Goal: Task Accomplishment & Management: Use online tool/utility

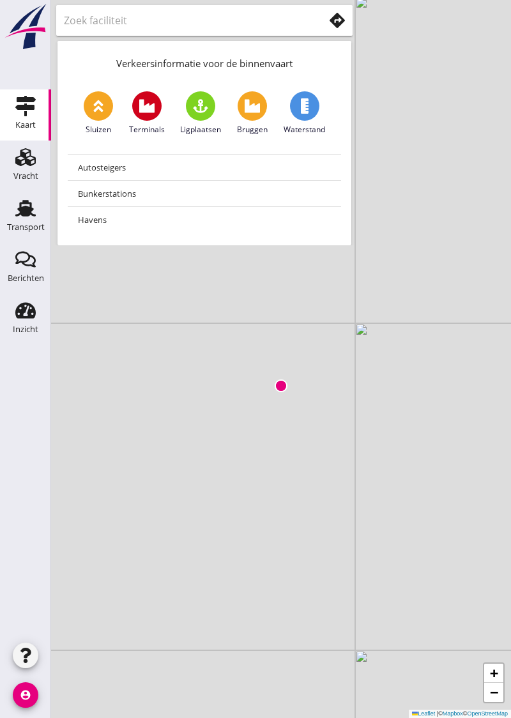
click at [29, 216] on icon "Transport" at bounding box center [25, 208] width 20 height 20
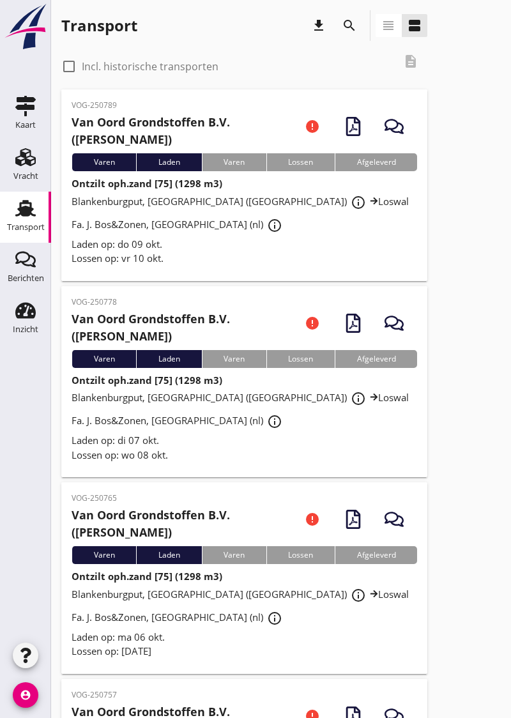
click at [277, 224] on div "Blankenburgput, [GEOGRAPHIC_DATA] ([GEOGRAPHIC_DATA]) info_outline Loswal Fa. J…" at bounding box center [244, 214] width 345 height 46
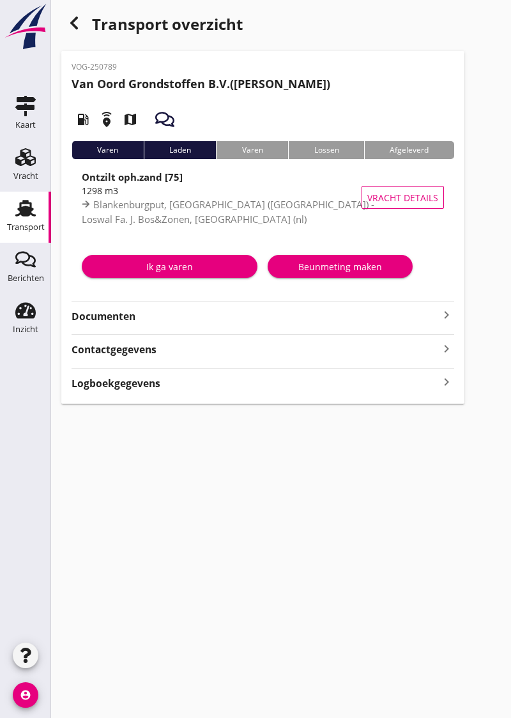
click at [112, 148] on div "Varen" at bounding box center [108, 150] width 72 height 18
click at [175, 262] on div "Ik ga varen" at bounding box center [169, 266] width 155 height 13
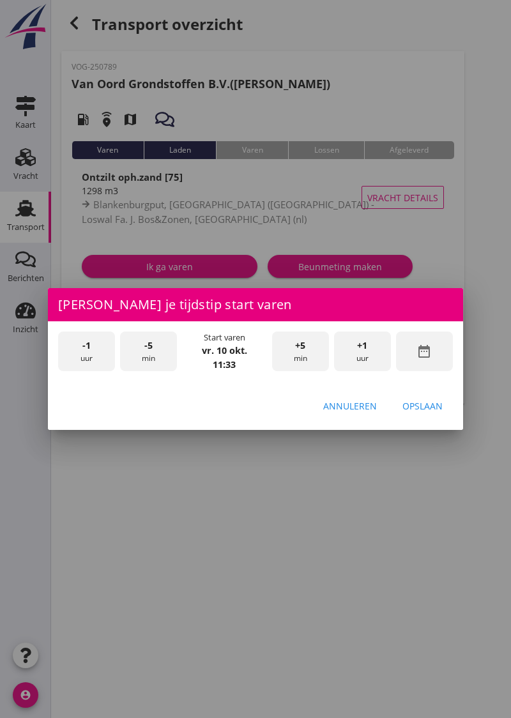
click at [229, 349] on strong "vr. 10 okt." at bounding box center [224, 350] width 45 height 12
click at [221, 347] on strong "vr. 10 okt." at bounding box center [224, 350] width 45 height 12
click at [439, 358] on div "date_range" at bounding box center [424, 351] width 57 height 40
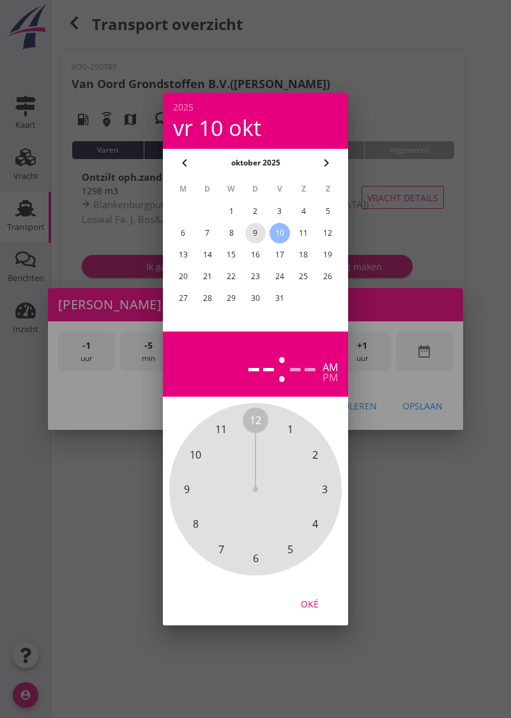
click at [259, 236] on div "9" at bounding box center [255, 233] width 20 height 20
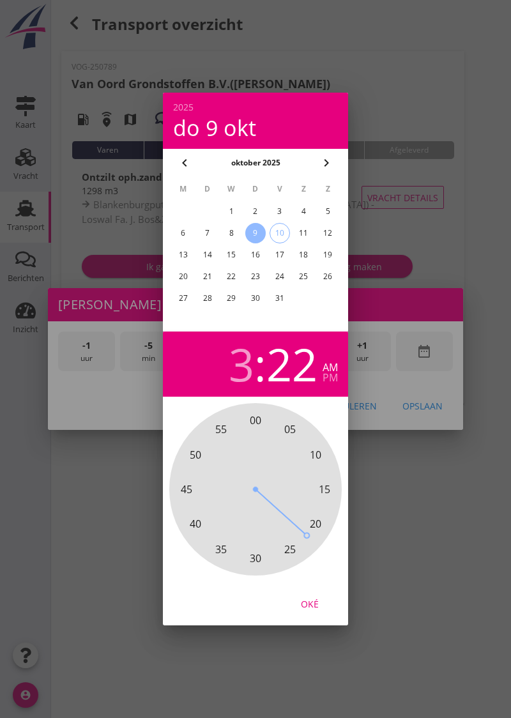
click at [334, 373] on div "pm" at bounding box center [329, 377] width 15 height 10
click at [331, 370] on div "am" at bounding box center [329, 367] width 15 height 10
click at [336, 375] on div "pm" at bounding box center [329, 377] width 15 height 10
click at [310, 607] on div "Oké" at bounding box center [310, 603] width 36 height 13
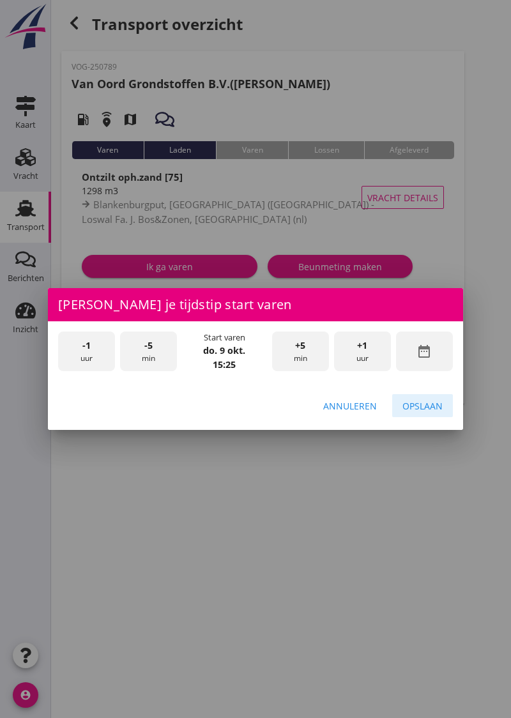
click at [430, 405] on div "Opslaan" at bounding box center [422, 405] width 40 height 13
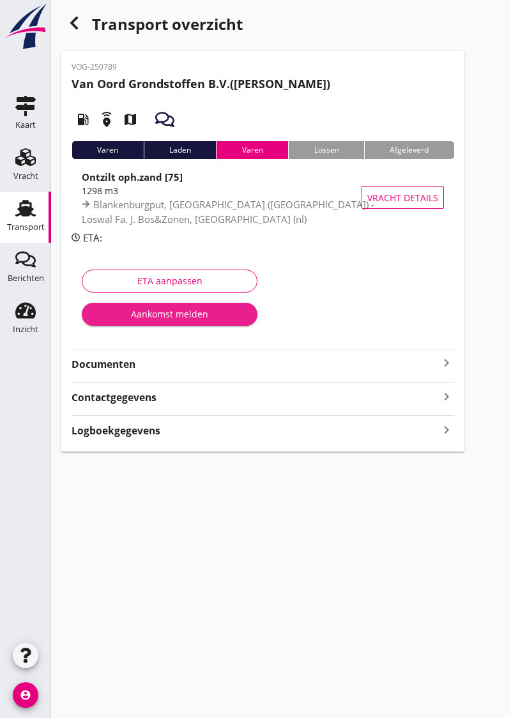
click at [188, 315] on div "Aankomst melden" at bounding box center [169, 313] width 155 height 13
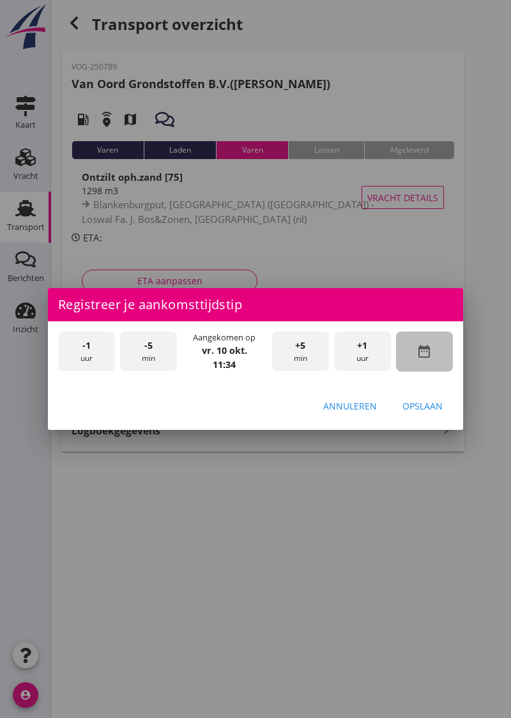
click at [428, 354] on icon "date_range" at bounding box center [423, 351] width 15 height 15
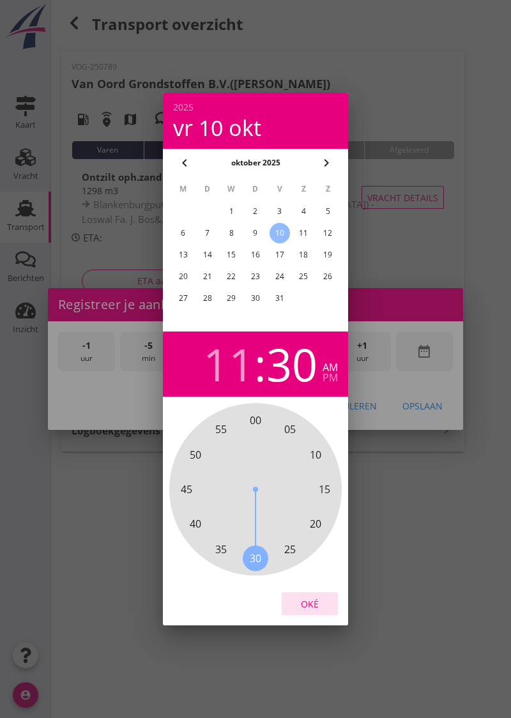
click at [311, 601] on div "Oké" at bounding box center [310, 603] width 36 height 13
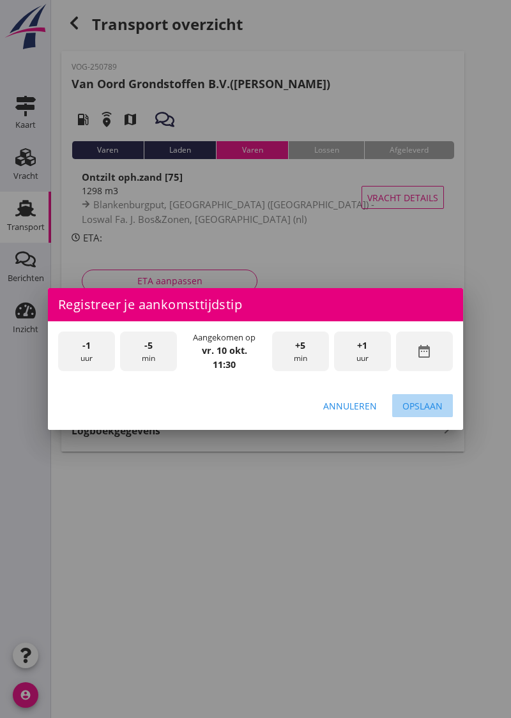
click at [426, 409] on div "Opslaan" at bounding box center [422, 405] width 40 height 13
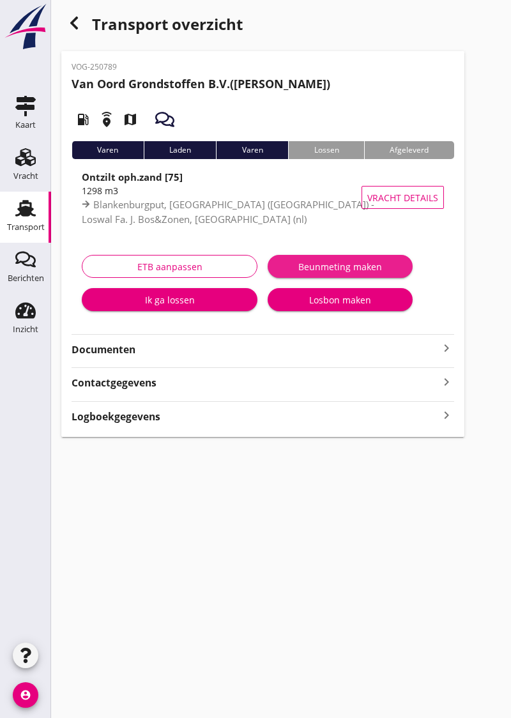
click at [347, 269] on div "Beunmeting maken" at bounding box center [340, 266] width 125 height 13
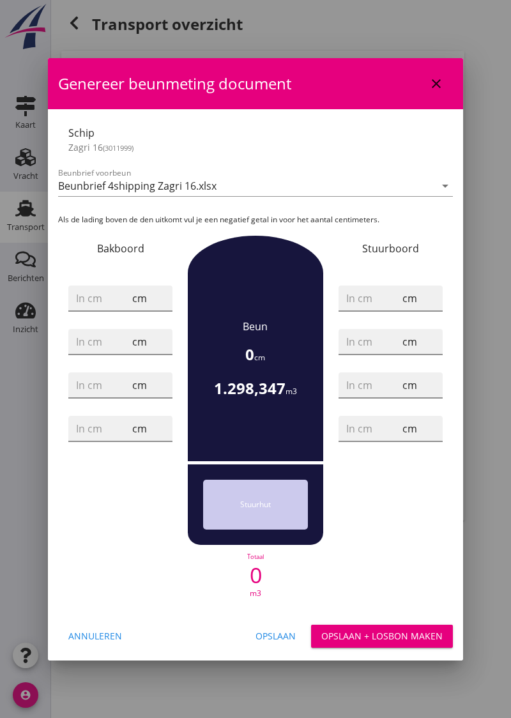
click at [445, 110] on div "Schip Zagri 16 (3011999) Beunbrief voorbeun Beunbrief 4shipping Zagri 16.xlsx a…" at bounding box center [255, 361] width 415 height 505
click at [434, 91] on button "close" at bounding box center [436, 83] width 23 height 23
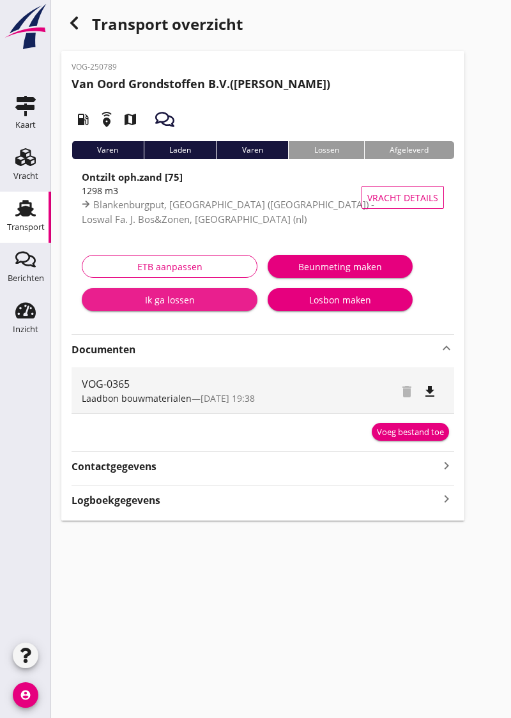
click at [199, 303] on div "Ik ga lossen" at bounding box center [169, 299] width 155 height 13
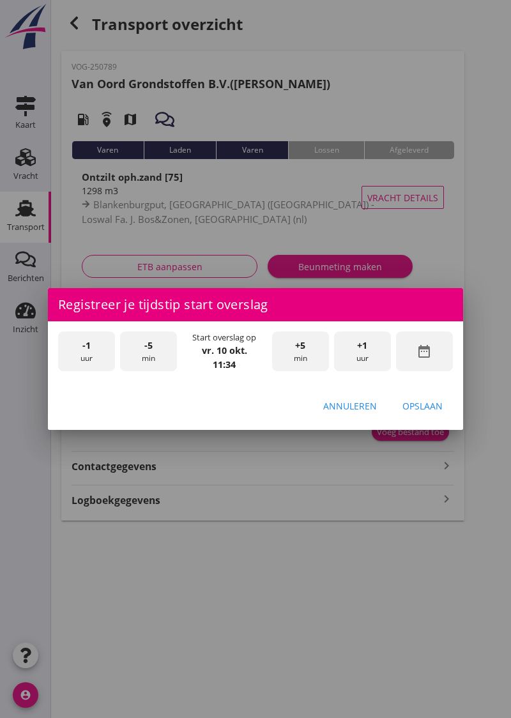
click at [430, 354] on icon "date_range" at bounding box center [423, 351] width 15 height 15
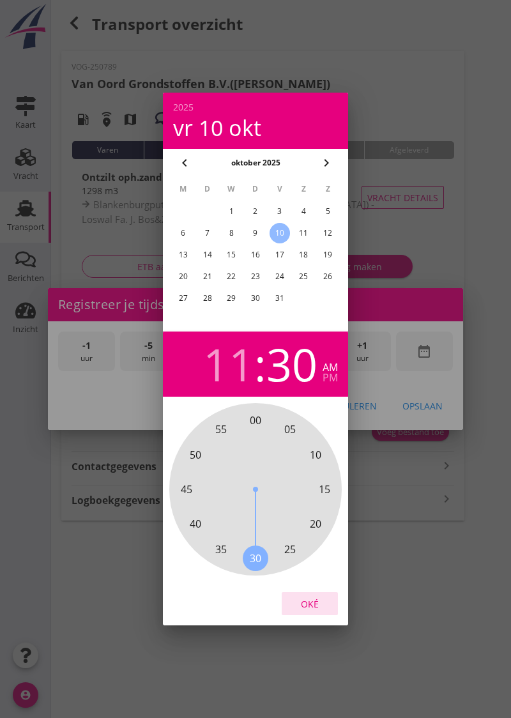
click at [319, 603] on div "Oké" at bounding box center [310, 603] width 36 height 13
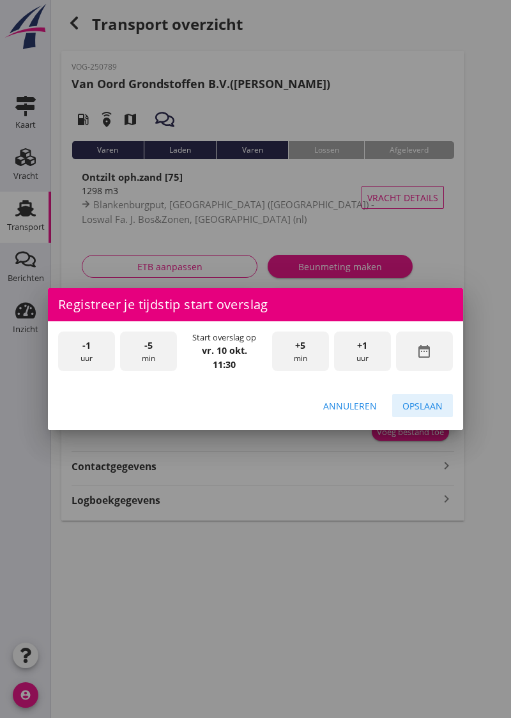
click at [432, 397] on button "Opslaan" at bounding box center [422, 405] width 61 height 23
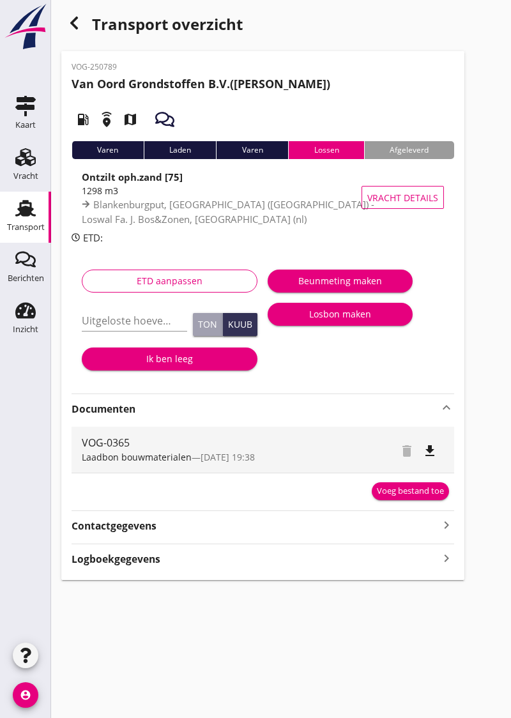
click at [120, 322] on input "Uitgeloste hoeveelheid *" at bounding box center [134, 320] width 105 height 20
type input "1298"
click at [250, 326] on div "Kuub" at bounding box center [240, 324] width 24 height 9
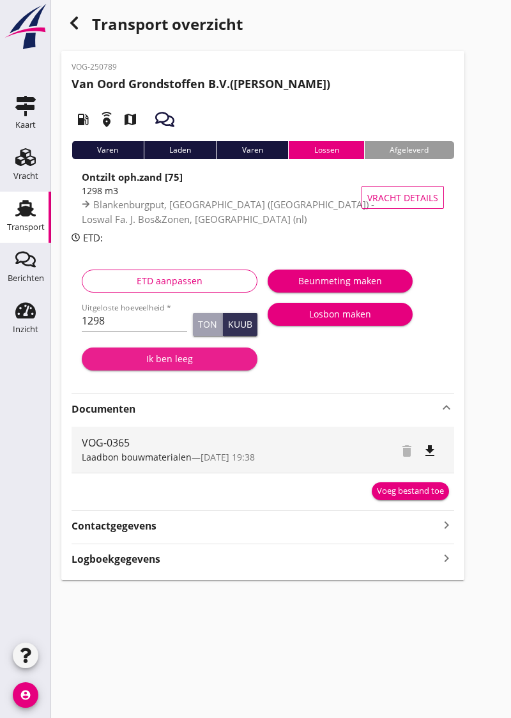
click at [181, 364] on div "Ik ben leeg" at bounding box center [169, 358] width 155 height 13
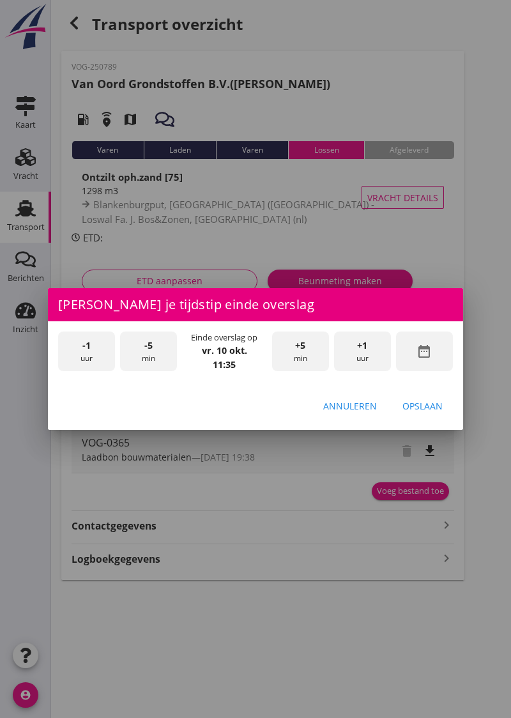
click at [230, 349] on strong "vr. 10 okt." at bounding box center [224, 350] width 45 height 12
click at [430, 354] on icon "date_range" at bounding box center [423, 351] width 15 height 15
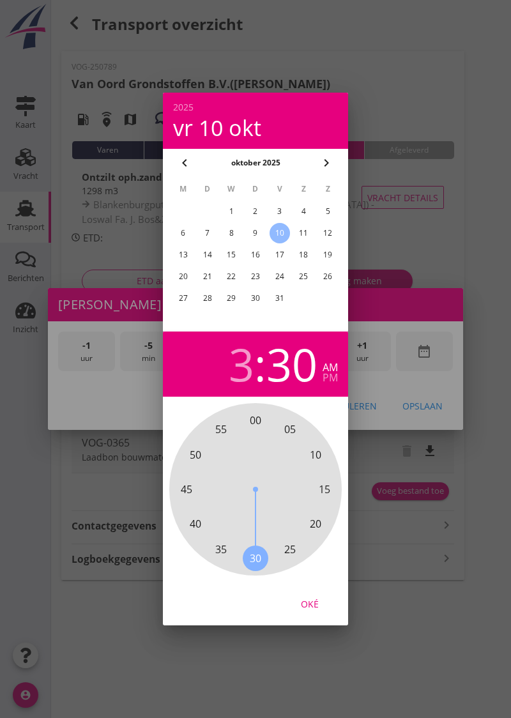
click at [333, 379] on div "pm" at bounding box center [329, 377] width 15 height 10
click at [315, 597] on div "Oké" at bounding box center [310, 603] width 36 height 13
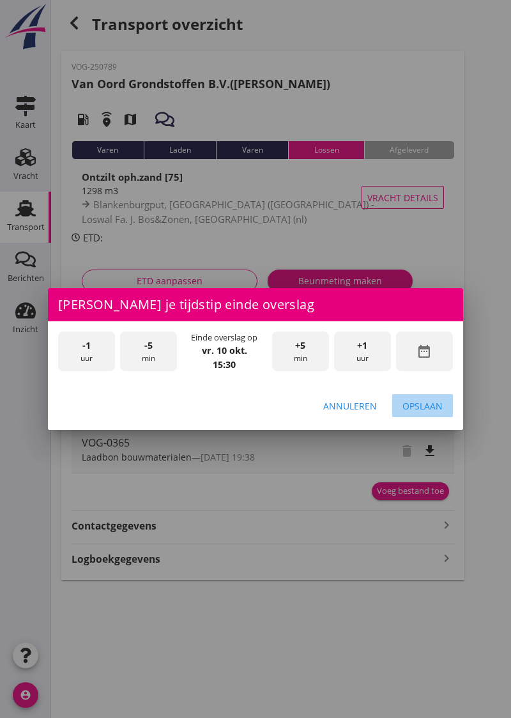
click at [429, 402] on div "Opslaan" at bounding box center [422, 405] width 40 height 13
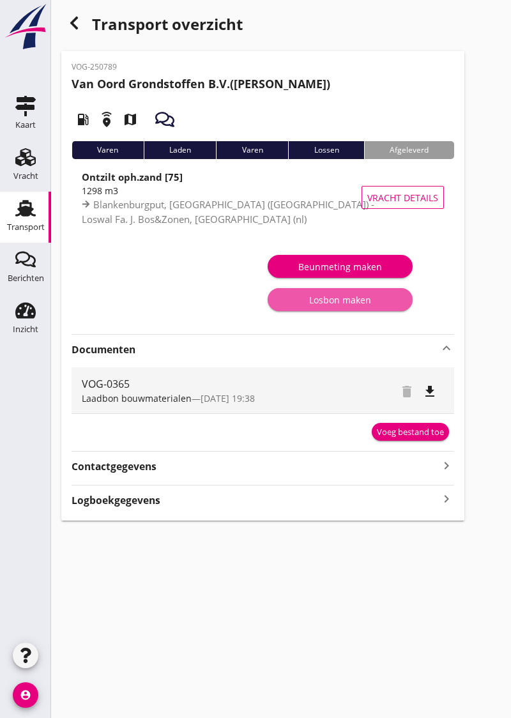
click at [366, 305] on div "Losbon maken" at bounding box center [340, 299] width 125 height 13
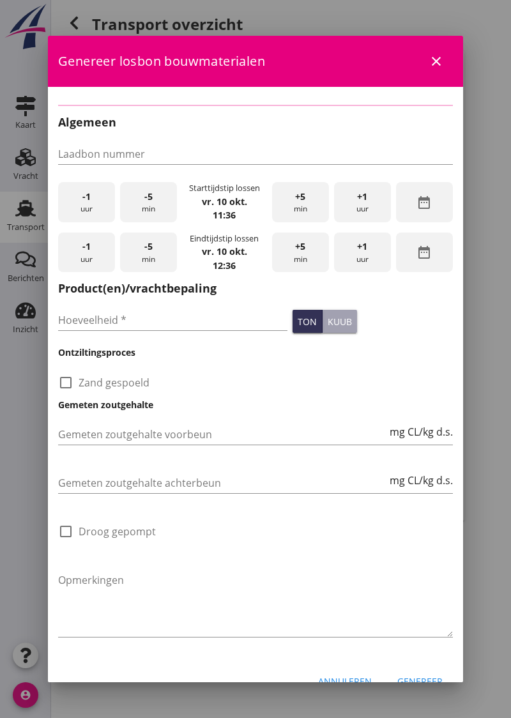
type input "VOG-0365"
type input "1298"
checkbox input "true"
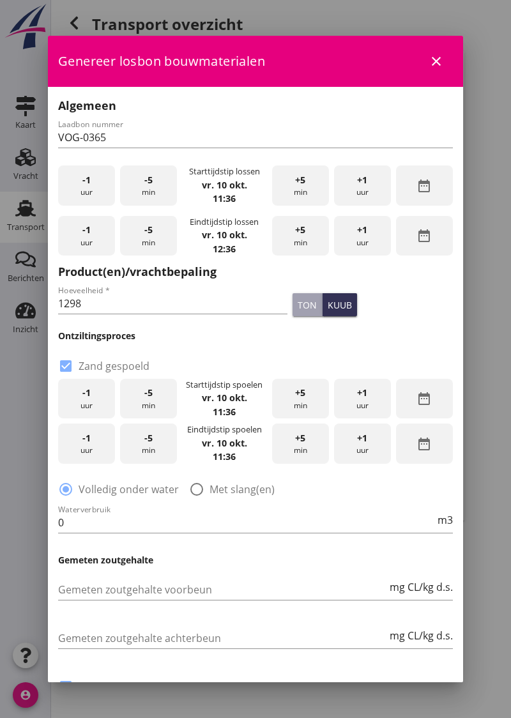
click at [206, 485] on div at bounding box center [197, 489] width 22 height 22
radio input "false"
radio input "true"
click at [114, 522] on input "0" at bounding box center [246, 522] width 377 height 20
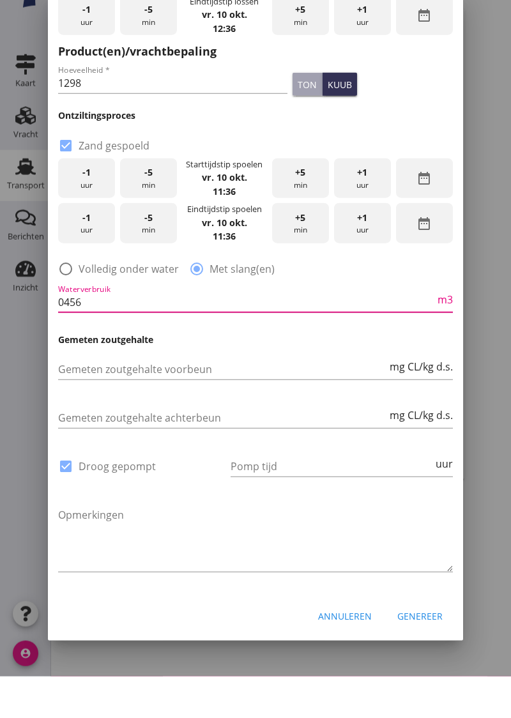
scroll to position [130, 0]
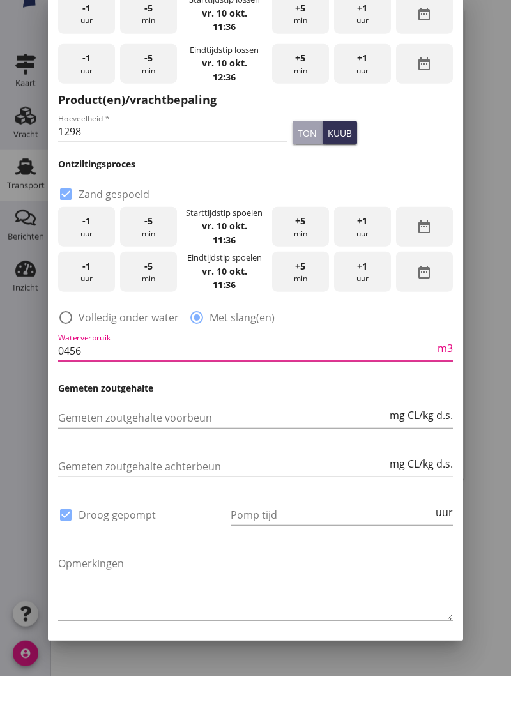
type input "0456"
click at [268, 555] on input "Pomp tijd" at bounding box center [331, 556] width 202 height 20
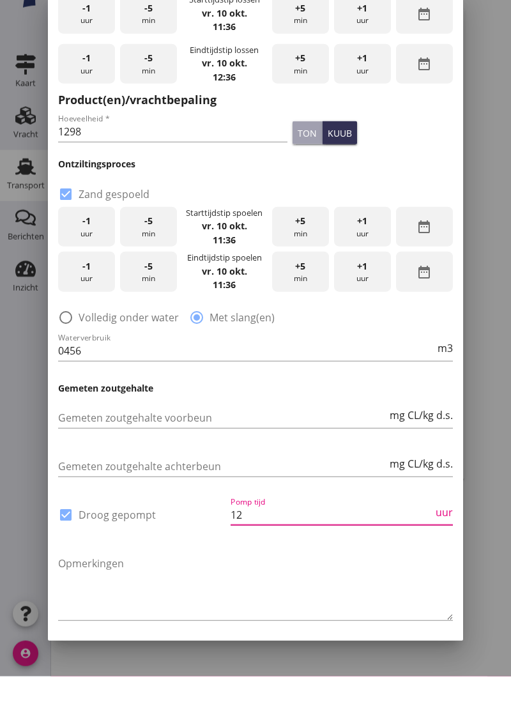
type input "12"
click at [495, 515] on div at bounding box center [255, 359] width 511 height 718
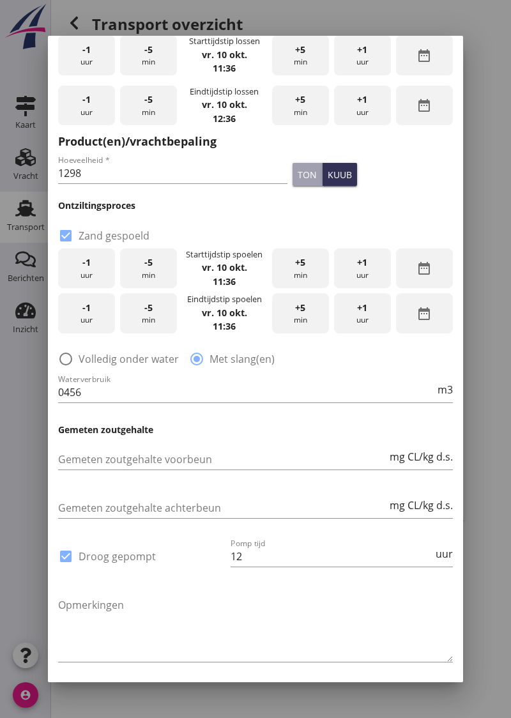
click at [423, 710] on div "Genereer" at bounding box center [419, 705] width 45 height 13
click at [425, 707] on div "Genereer" at bounding box center [419, 705] width 45 height 13
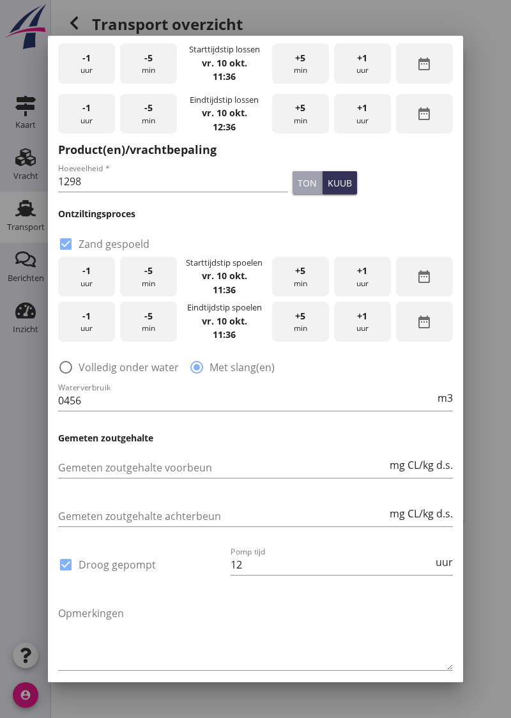
scroll to position [179, 0]
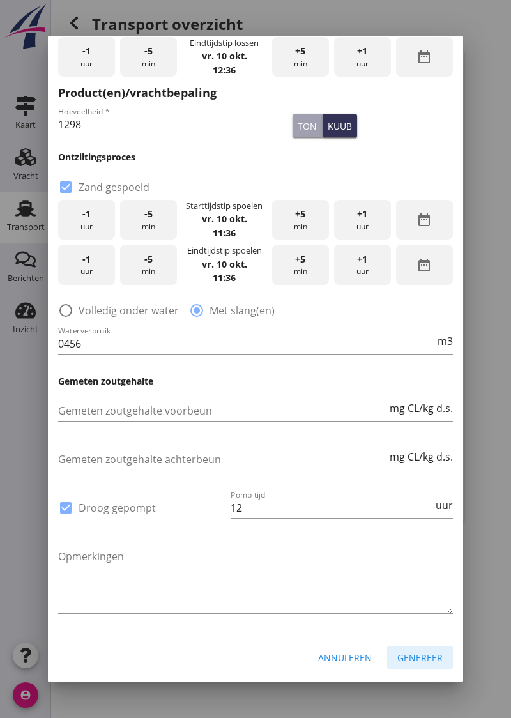
click at [424, 656] on div "Genereer" at bounding box center [419, 657] width 45 height 13
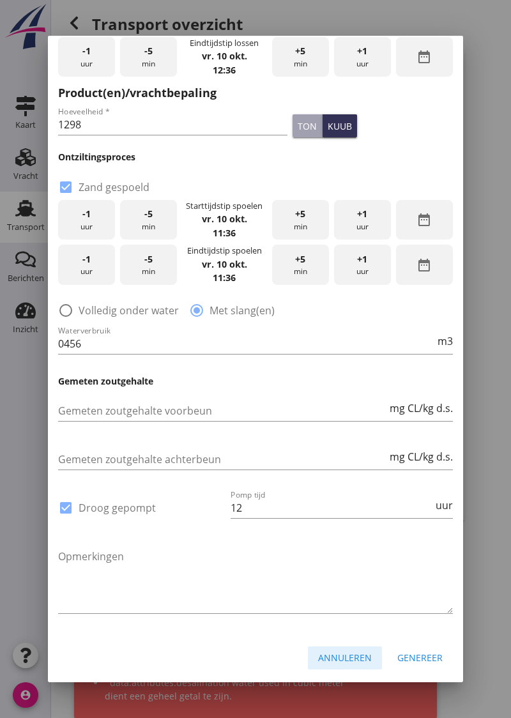
click at [362, 659] on div "Annuleren" at bounding box center [345, 657] width 54 height 13
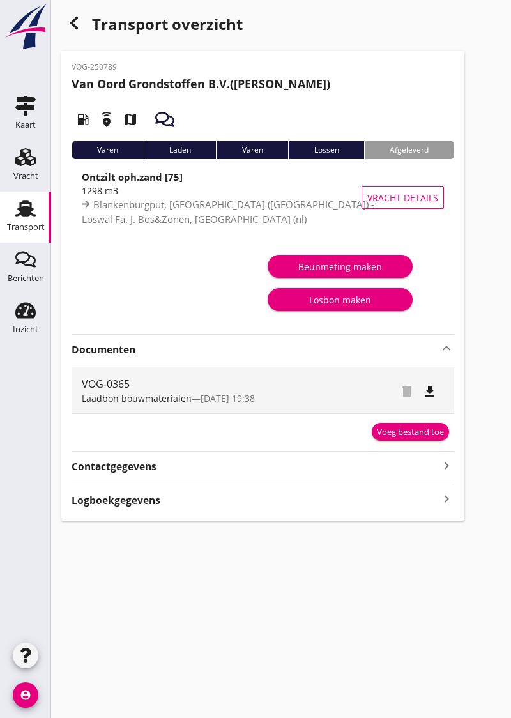
click at [416, 147] on div "Afgeleverd" at bounding box center [409, 150] width 90 height 18
click at [355, 299] on div "Losbon maken" at bounding box center [340, 299] width 125 height 13
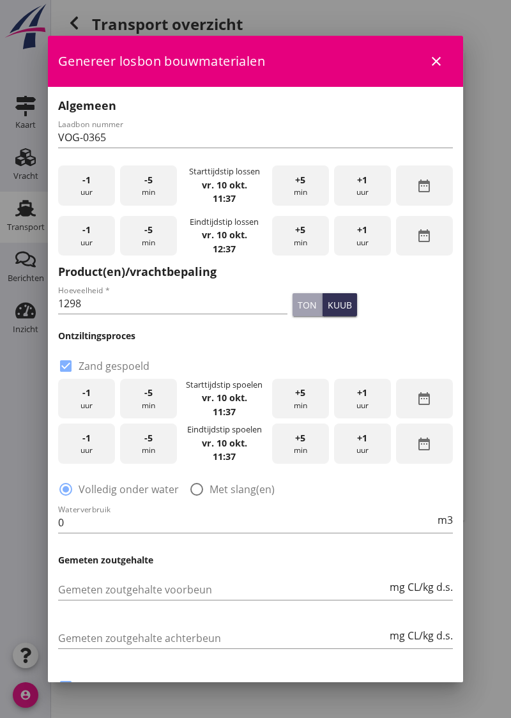
click at [151, 518] on input "0" at bounding box center [246, 522] width 377 height 20
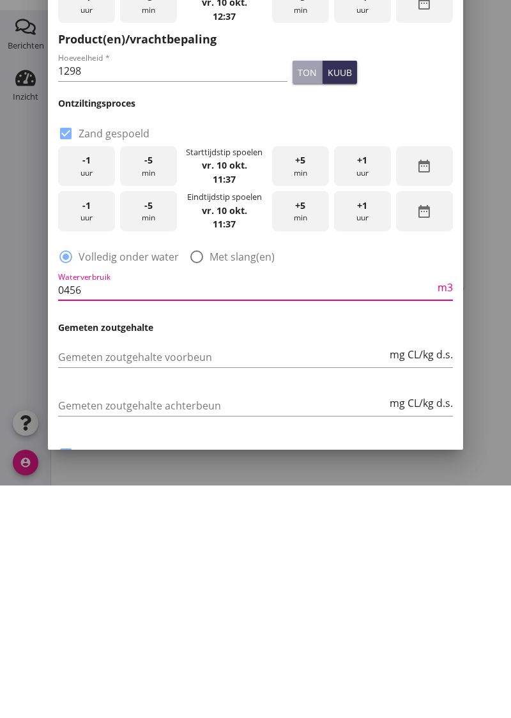
type input "0456"
click at [505, 668] on div at bounding box center [255, 359] width 511 height 718
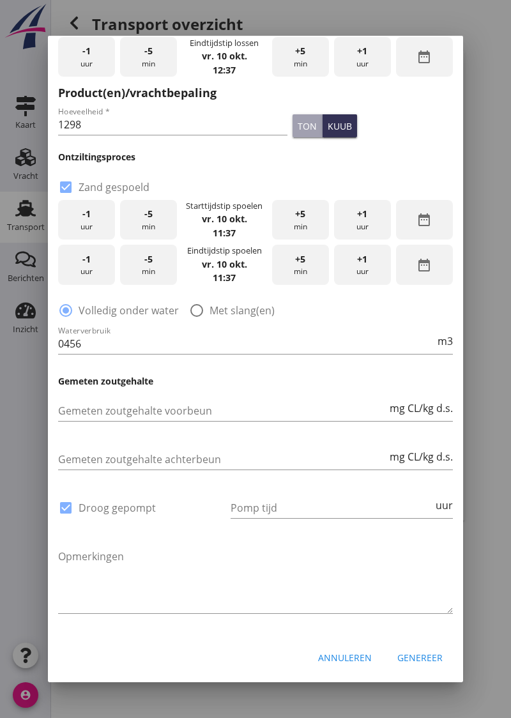
click at [276, 508] on input "Pomp tijd" at bounding box center [331, 507] width 202 height 20
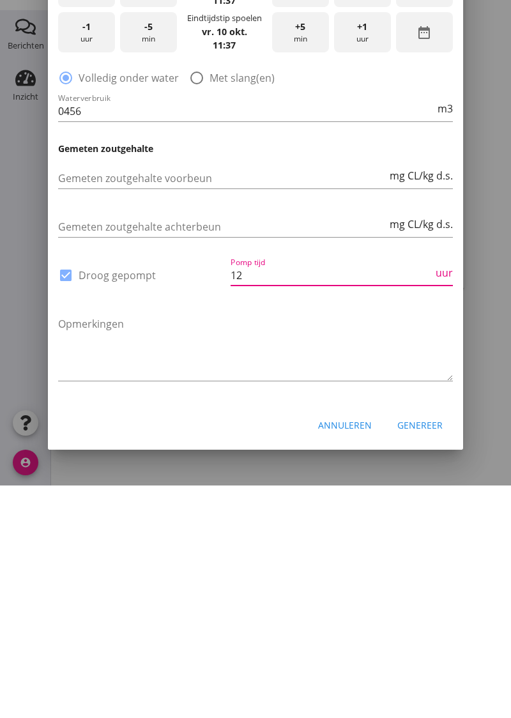
type input "12"
click at [488, 600] on div at bounding box center [255, 359] width 511 height 718
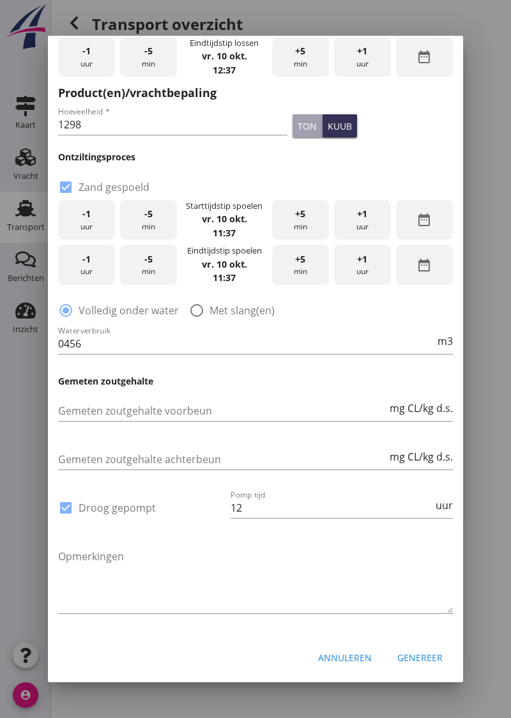
click at [195, 305] on div at bounding box center [197, 310] width 22 height 22
radio input "false"
radio input "true"
click at [72, 319] on div at bounding box center [66, 310] width 22 height 22
radio input "true"
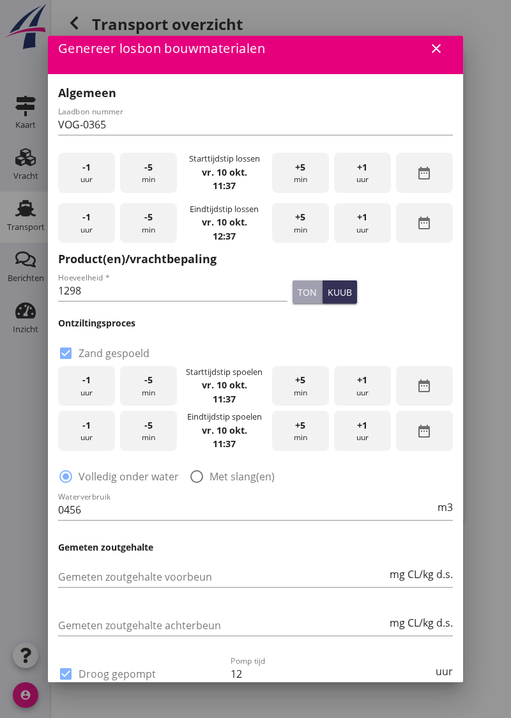
scroll to position [0, 0]
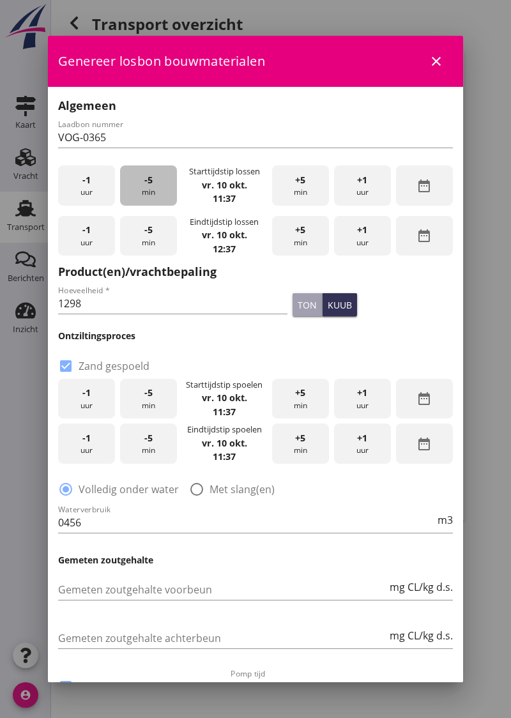
click at [153, 192] on div "-5 min" at bounding box center [148, 185] width 57 height 40
click at [148, 191] on div "-5 min" at bounding box center [148, 185] width 57 height 40
click at [428, 238] on icon "date_range" at bounding box center [423, 235] width 15 height 15
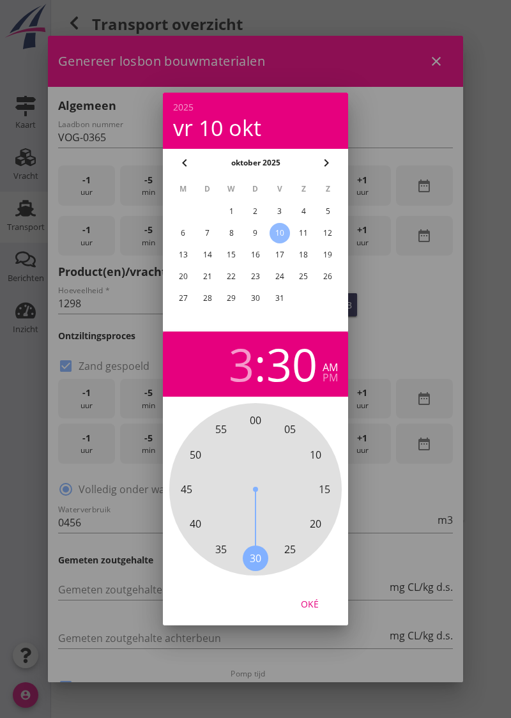
click at [335, 374] on div "pm" at bounding box center [329, 377] width 15 height 10
click at [315, 604] on div "Oké" at bounding box center [310, 603] width 36 height 13
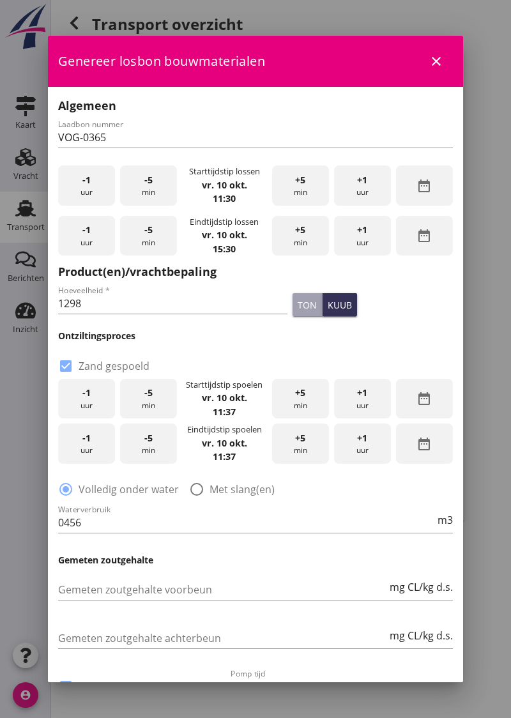
click at [233, 398] on strong "vr. 10 okt." at bounding box center [224, 397] width 45 height 12
click at [429, 398] on icon "date_range" at bounding box center [423, 398] width 15 height 15
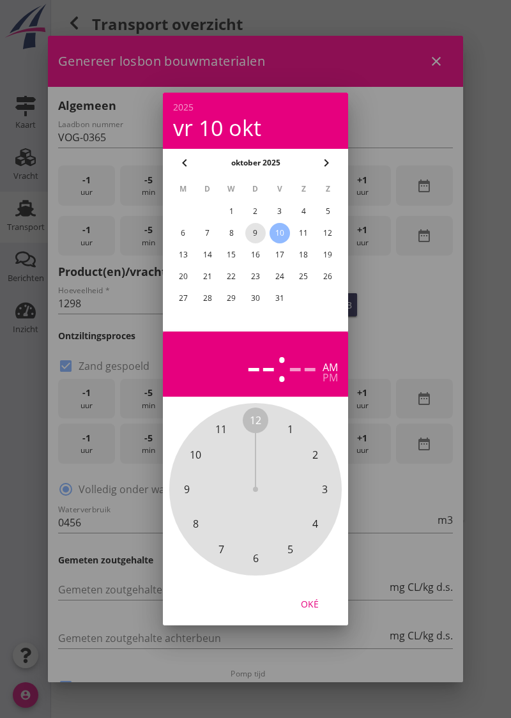
click at [261, 239] on div "9" at bounding box center [255, 233] width 20 height 20
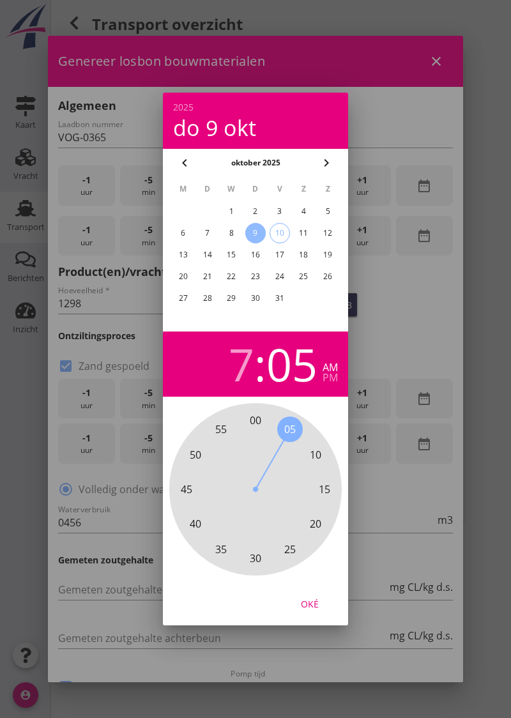
click at [334, 372] on div "pm" at bounding box center [329, 377] width 15 height 10
click at [315, 605] on div "Oké" at bounding box center [310, 603] width 36 height 13
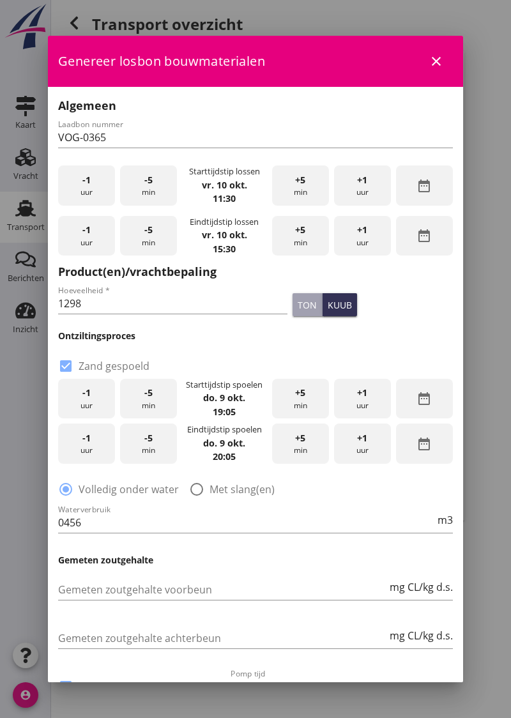
click at [230, 450] on strong "20:05" at bounding box center [224, 456] width 23 height 12
click at [437, 448] on div "date_range" at bounding box center [424, 443] width 57 height 40
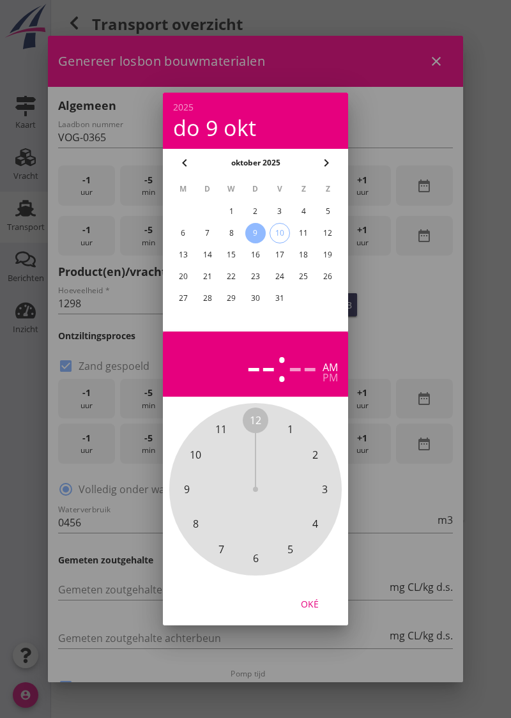
click at [424, 321] on div at bounding box center [255, 359] width 511 height 718
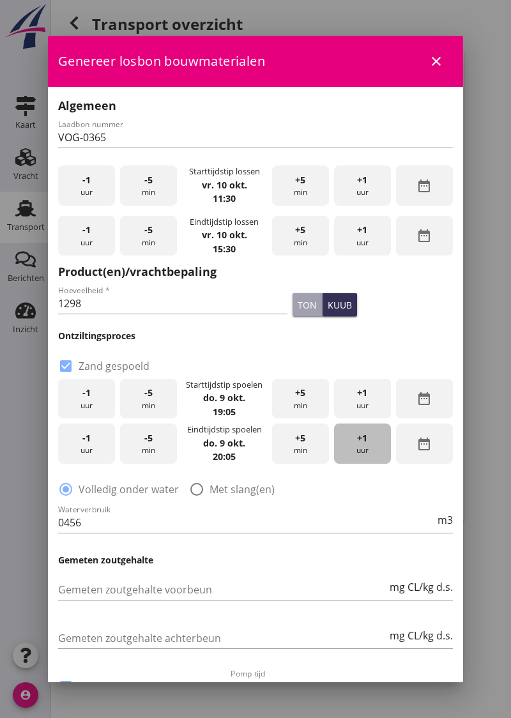
click at [365, 448] on div "+1 uur" at bounding box center [362, 443] width 57 height 40
click at [309, 446] on div "+5 min" at bounding box center [300, 443] width 57 height 40
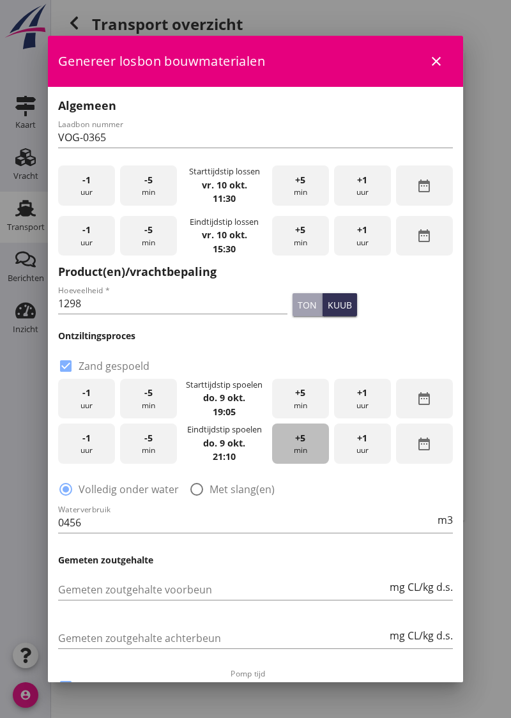
click at [309, 441] on div "+5 min" at bounding box center [300, 443] width 57 height 40
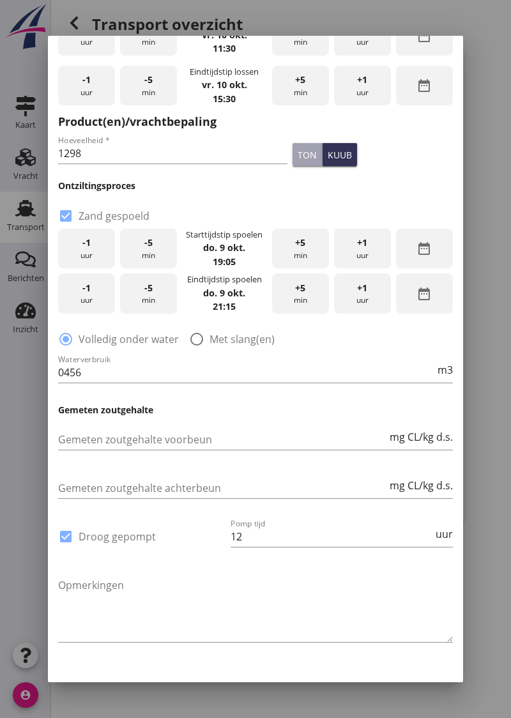
scroll to position [179, 0]
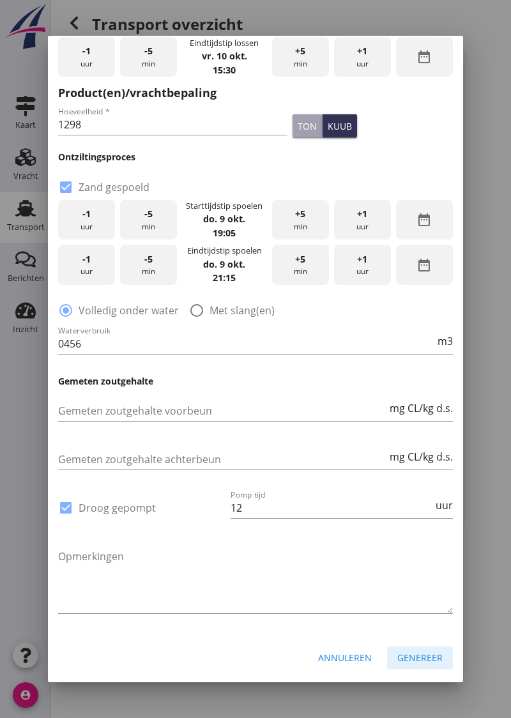
click at [423, 653] on div "Genereer" at bounding box center [419, 657] width 45 height 13
click at [115, 342] on input "0456" at bounding box center [246, 343] width 377 height 20
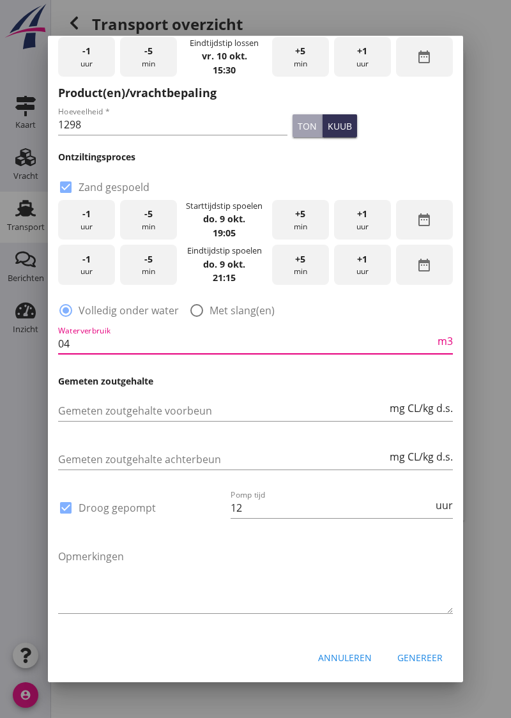
type input "0"
type input "456"
click at [484, 414] on div at bounding box center [255, 359] width 511 height 718
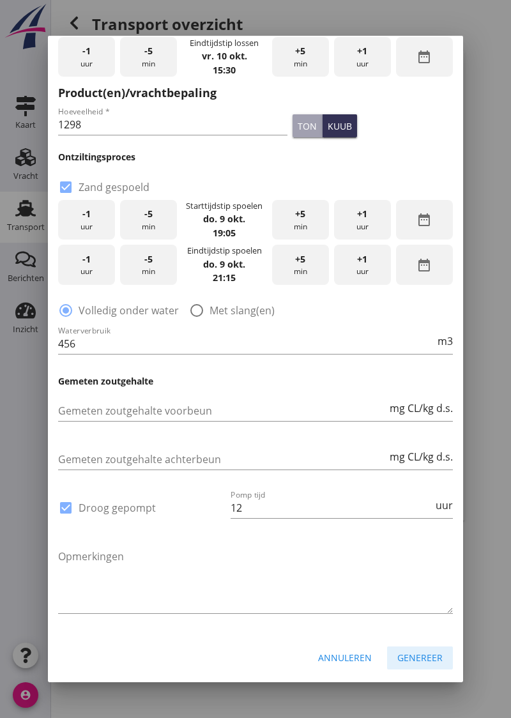
click at [421, 659] on div "Genereer" at bounding box center [419, 657] width 45 height 13
